Goal: Find specific page/section: Find specific page/section

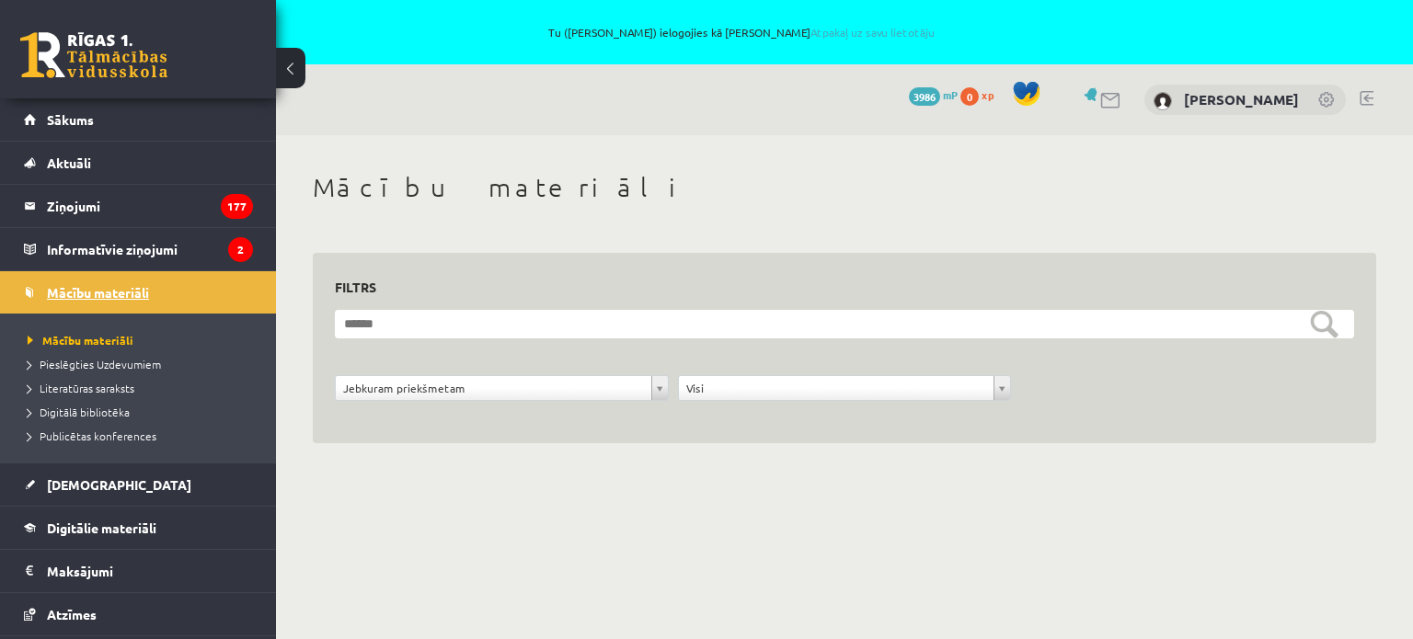
click at [96, 292] on span "Mācību materiāli" at bounding box center [98, 292] width 102 height 17
click at [88, 340] on span "Mācību materiāli" at bounding box center [81, 340] width 106 height 15
click at [108, 117] on link "Sākums" at bounding box center [138, 119] width 229 height 42
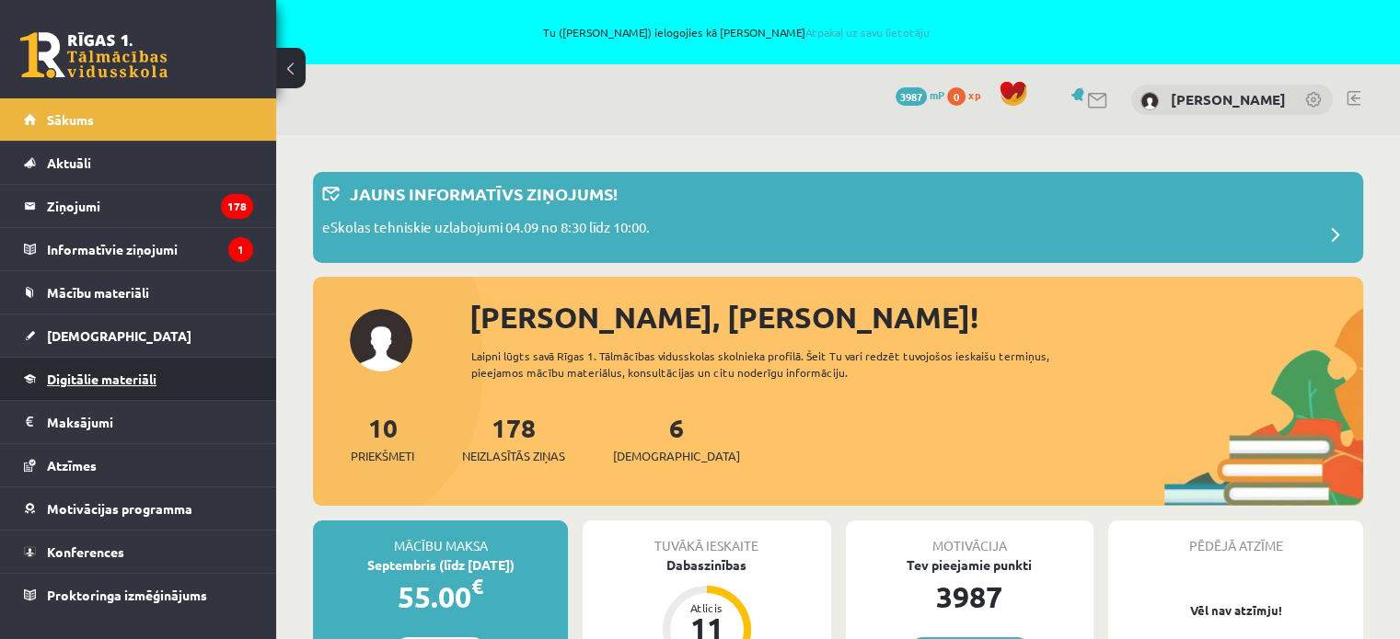
click at [88, 373] on span "Digitālie materiāli" at bounding box center [101, 379] width 109 height 17
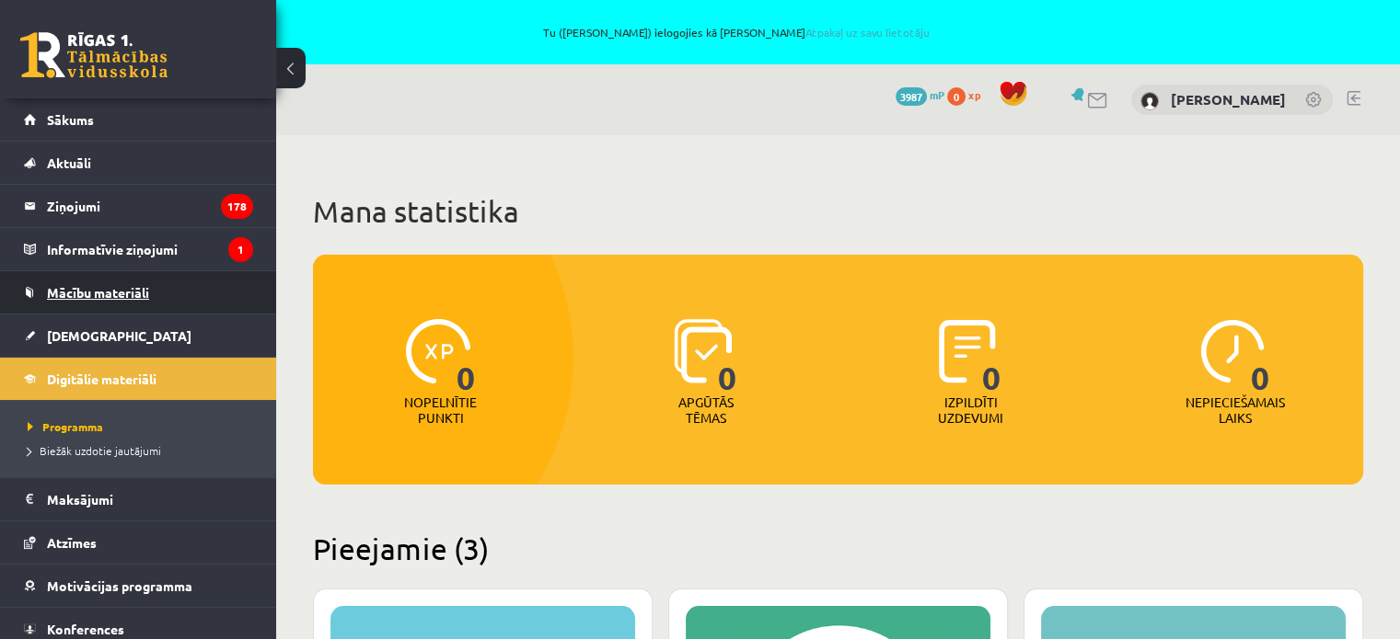
click at [82, 294] on span "Mācību materiāli" at bounding box center [98, 292] width 102 height 17
